Goal: Task Accomplishment & Management: Manage account settings

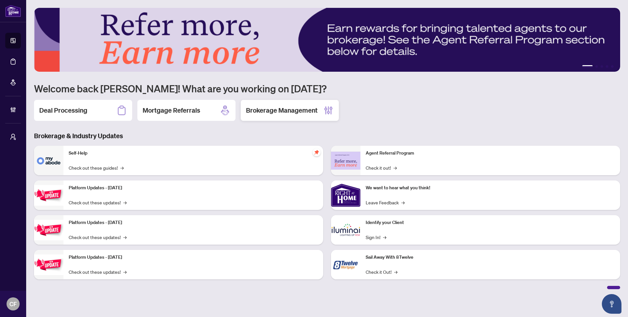
click at [292, 109] on h2 "Brokerage Management" at bounding box center [282, 110] width 72 height 9
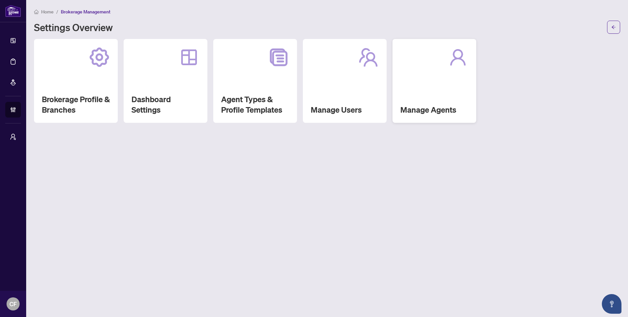
click at [436, 88] on div "Manage Agents" at bounding box center [435, 81] width 84 height 84
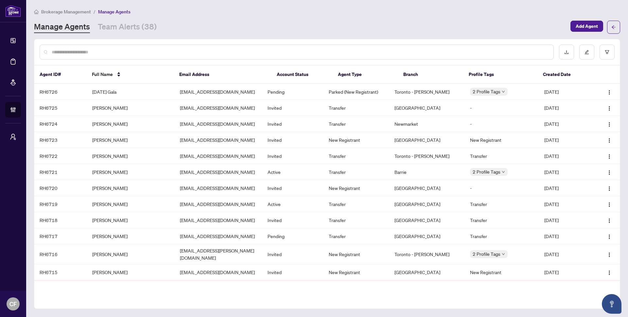
click at [376, 53] on input "text" at bounding box center [300, 51] width 497 height 7
paste input "**********"
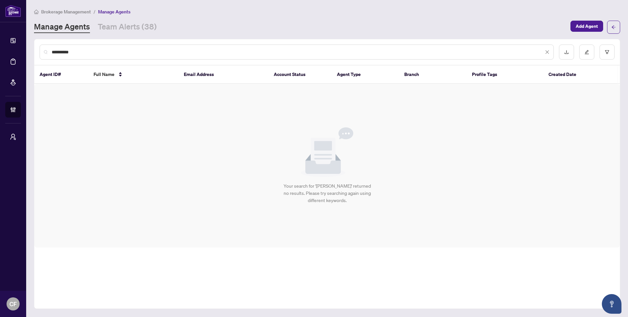
type input "**********"
click at [73, 11] on span "Brokerage Management" at bounding box center [66, 12] width 50 height 6
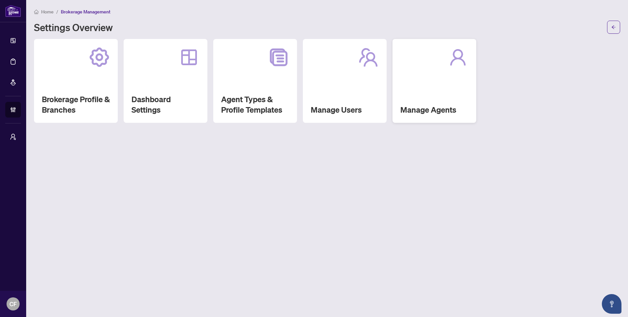
click at [454, 85] on div "Manage Agents" at bounding box center [435, 81] width 84 height 84
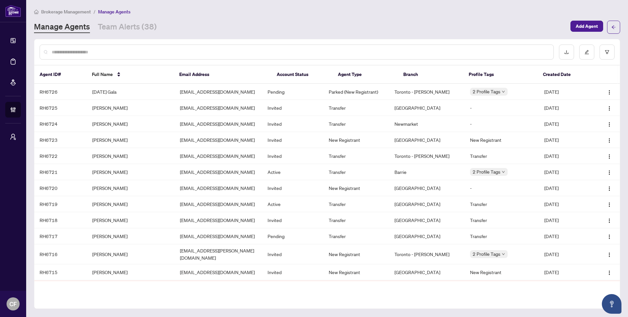
click at [122, 54] on input "text" at bounding box center [300, 51] width 497 height 7
paste input "**********"
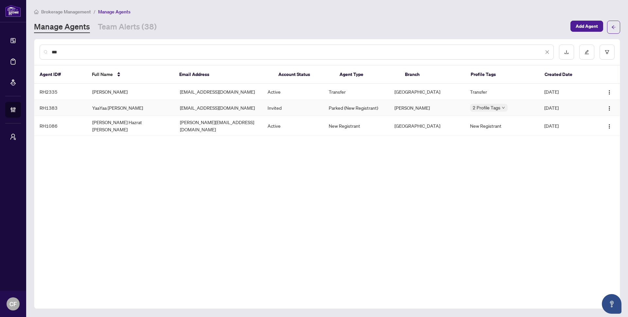
type input "***"
click at [156, 111] on td "YaaYaa [PERSON_NAME]" at bounding box center [131, 108] width 88 height 16
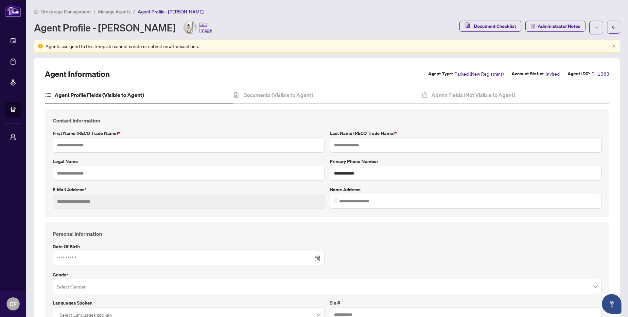
type input "******"
type input "**********"
click at [590, 30] on button "button" at bounding box center [597, 28] width 14 height 14
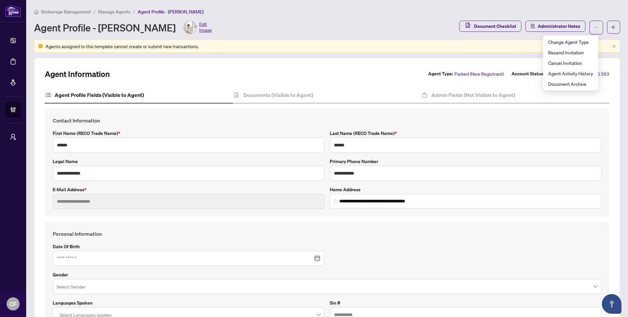
click at [381, 16] on div "Brokerage Management / Manage Agents / Agent Profile - [PERSON_NAME] Agent Prof…" at bounding box center [327, 21] width 587 height 27
click at [590, 28] on button "button" at bounding box center [597, 28] width 14 height 14
click at [355, 3] on main "**********" at bounding box center [327, 158] width 602 height 317
click at [594, 26] on icon "ellipsis" at bounding box center [596, 27] width 5 height 5
click at [584, 76] on span "Agent Activity History" at bounding box center [571, 73] width 45 height 7
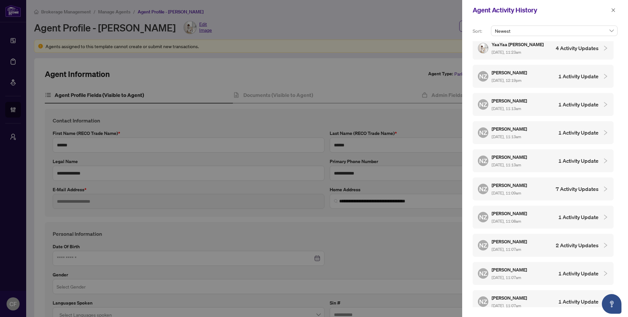
scroll to position [63, 0]
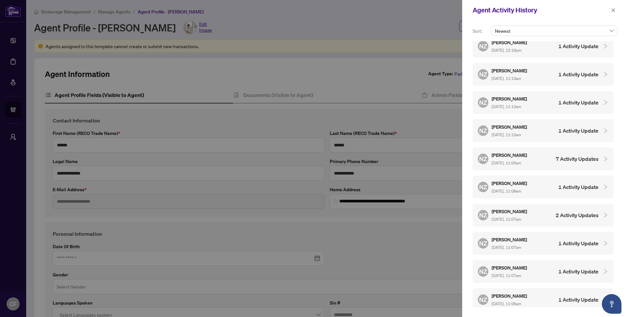
click at [521, 301] on span "[DATE], 11:06am" at bounding box center [506, 303] width 29 height 5
click at [543, 240] on div "NZ [PERSON_NAME] [DATE], 11:07am 1 Activity Update" at bounding box center [538, 243] width 121 height 15
click at [552, 218] on div "NZ [PERSON_NAME] [DATE], 11:07am 1 Activity Update" at bounding box center [538, 215] width 121 height 15
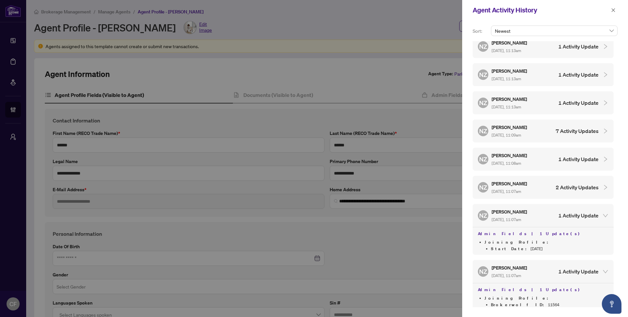
click at [564, 188] on h4 "2 Activity Updates" at bounding box center [577, 187] width 43 height 8
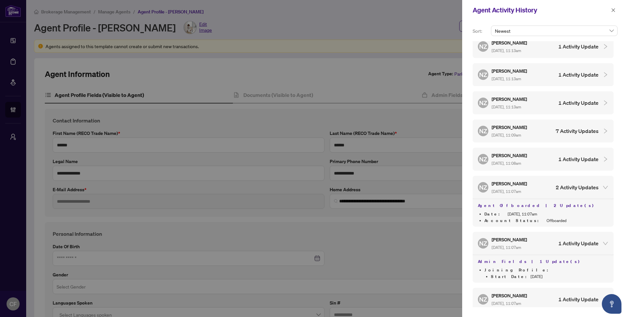
click at [565, 162] on div "NZ [PERSON_NAME] [DATE], 11:08am 1 Activity Update" at bounding box center [538, 159] width 121 height 15
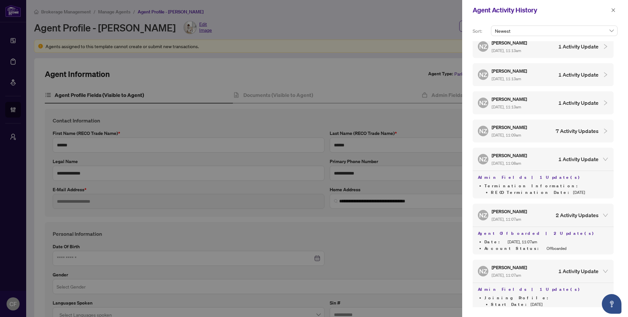
click at [587, 136] on div "NZ [PERSON_NAME] [DATE], 11:09am 7 Activity Updates" at bounding box center [543, 130] width 141 height 23
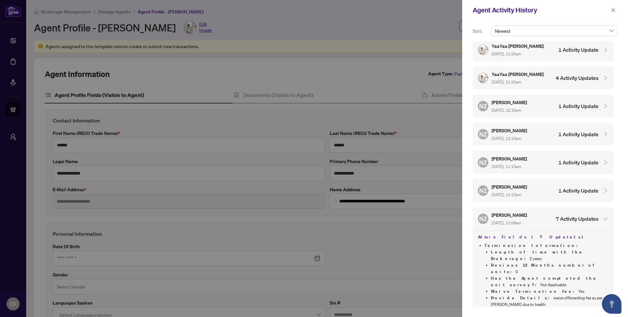
scroll to position [0, 0]
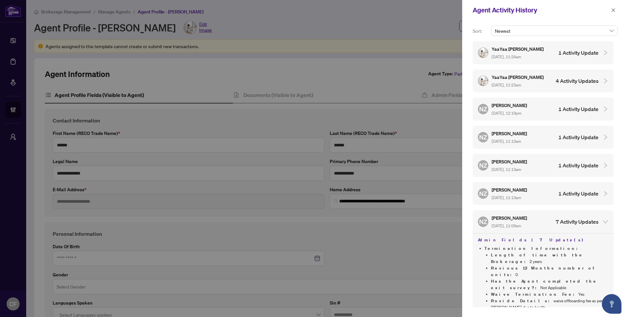
click at [582, 186] on div "NZ [PERSON_NAME] [DATE], 11:13am 1 Activity Update" at bounding box center [538, 193] width 121 height 15
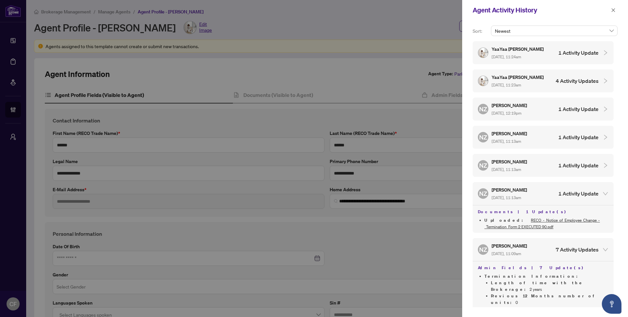
click at [580, 170] on div "NZ [PERSON_NAME] [DATE], 11:13am 1 Activity Update" at bounding box center [538, 165] width 121 height 15
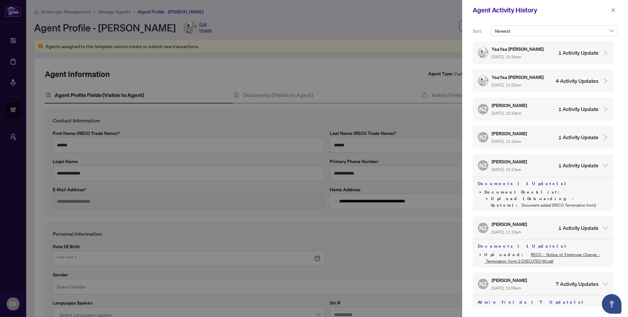
click at [579, 143] on div "NZ [PERSON_NAME] [DATE], 11:13am 1 Activity Update" at bounding box center [538, 137] width 121 height 15
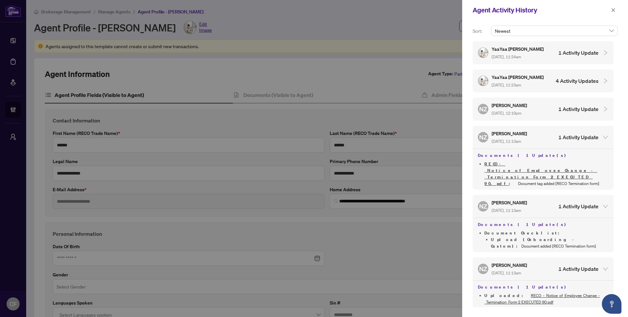
click at [577, 116] on div "NZ [PERSON_NAME] [DATE], 12:19pm 1 Activity Update" at bounding box center [543, 109] width 141 height 23
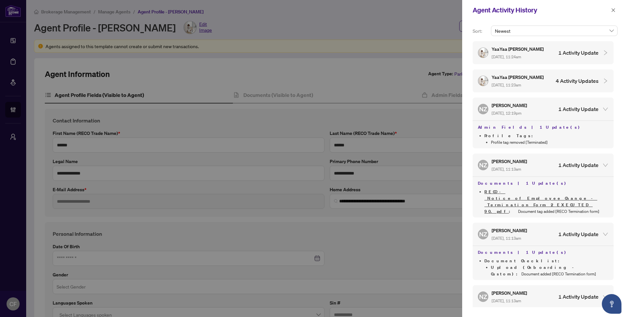
click at [569, 82] on h4 "4 Activity Updates" at bounding box center [577, 81] width 43 height 8
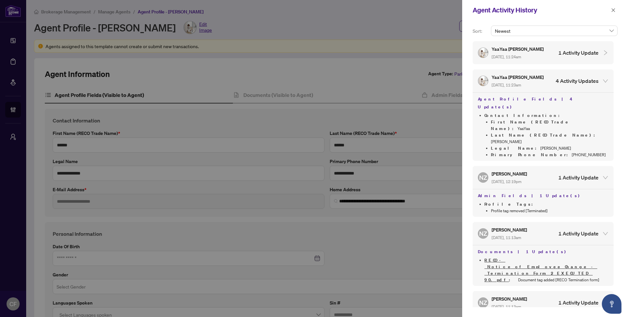
click at [573, 58] on div "YaaYaa [PERSON_NAME] [DATE], 11:24am 1 Activity Update" at bounding box center [538, 52] width 121 height 15
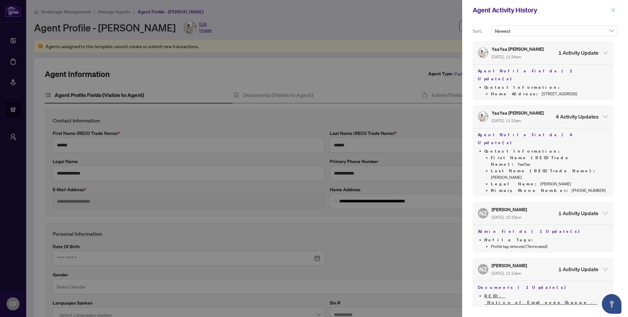
click at [612, 11] on icon "close" at bounding box center [613, 10] width 5 height 5
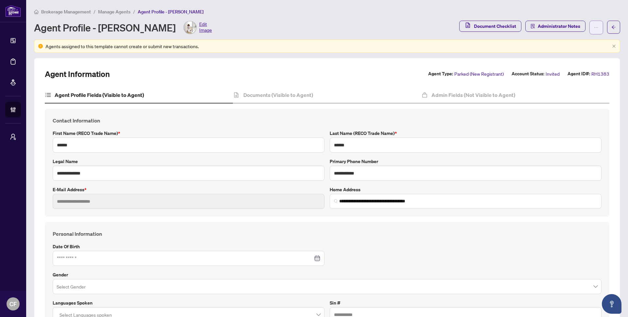
click at [590, 27] on button "button" at bounding box center [597, 28] width 14 height 14
click at [580, 77] on li "Agent Activity History" at bounding box center [571, 73] width 53 height 10
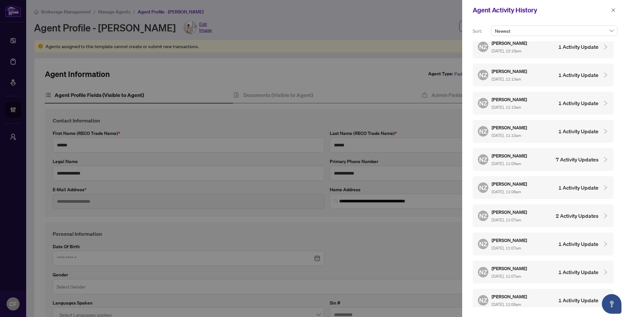
scroll to position [63, 0]
drag, startPoint x: 557, startPoint y: 294, endPoint x: 558, endPoint y: 275, distance: 18.3
click at [559, 296] on h4 "1 Activity Update" at bounding box center [579, 300] width 40 height 8
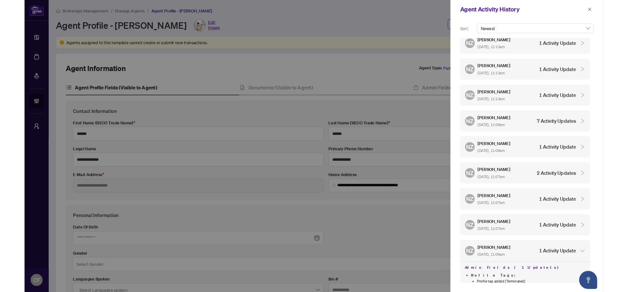
scroll to position [91, 0]
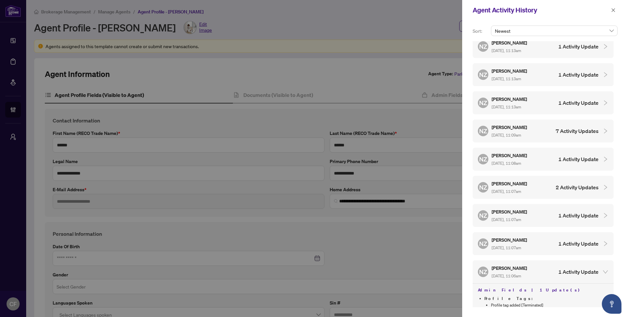
click at [565, 245] on div "NZ [PERSON_NAME] [DATE], 11:07am 1 Activity Update" at bounding box center [538, 243] width 121 height 15
